Goal: Find specific page/section: Find specific page/section

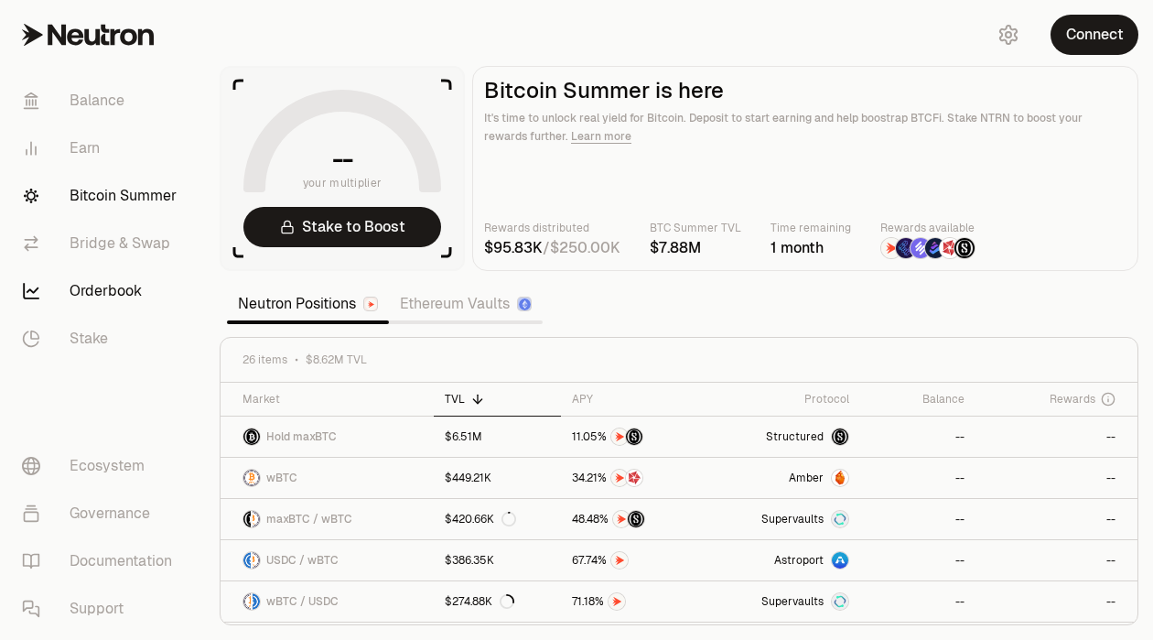
click at [103, 285] on link "Orderbook" at bounding box center [102, 291] width 190 height 48
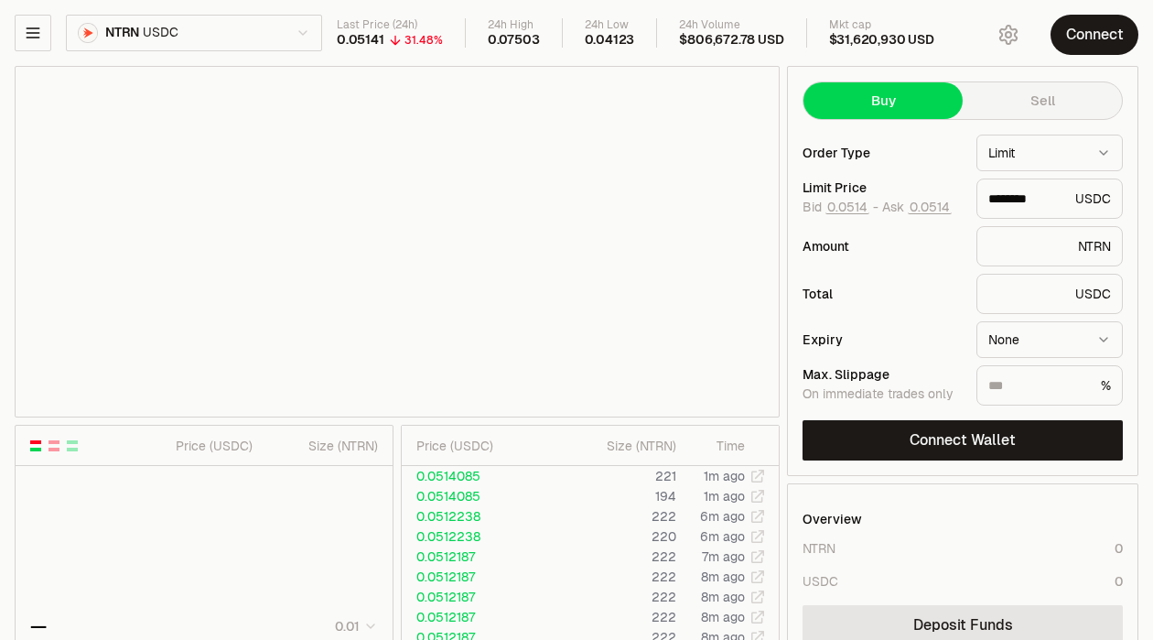
type input "********"
